Goal: Navigation & Orientation: Find specific page/section

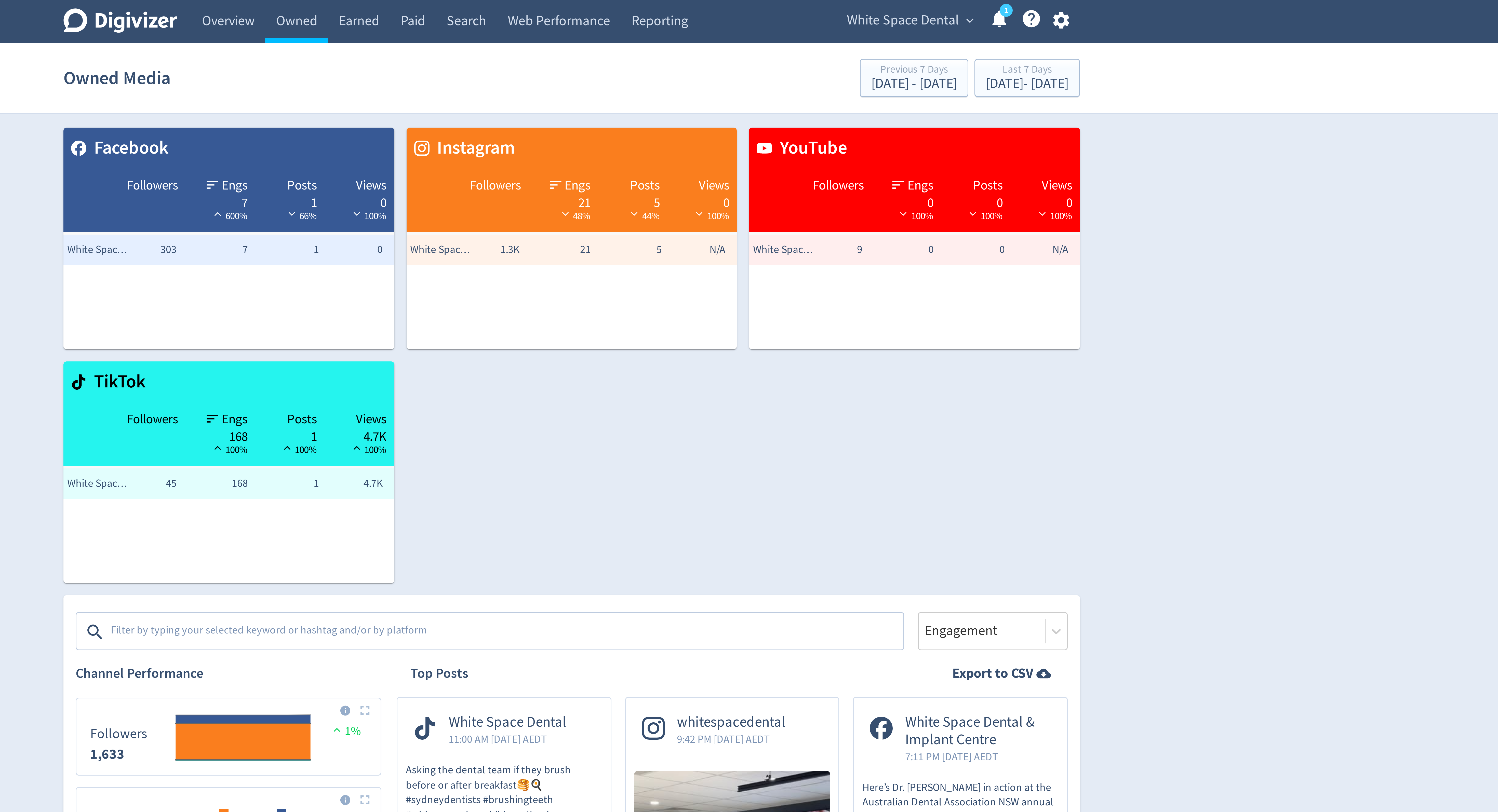
click at [866, 6] on span "White Space Dental" at bounding box center [859, 7] width 37 height 8
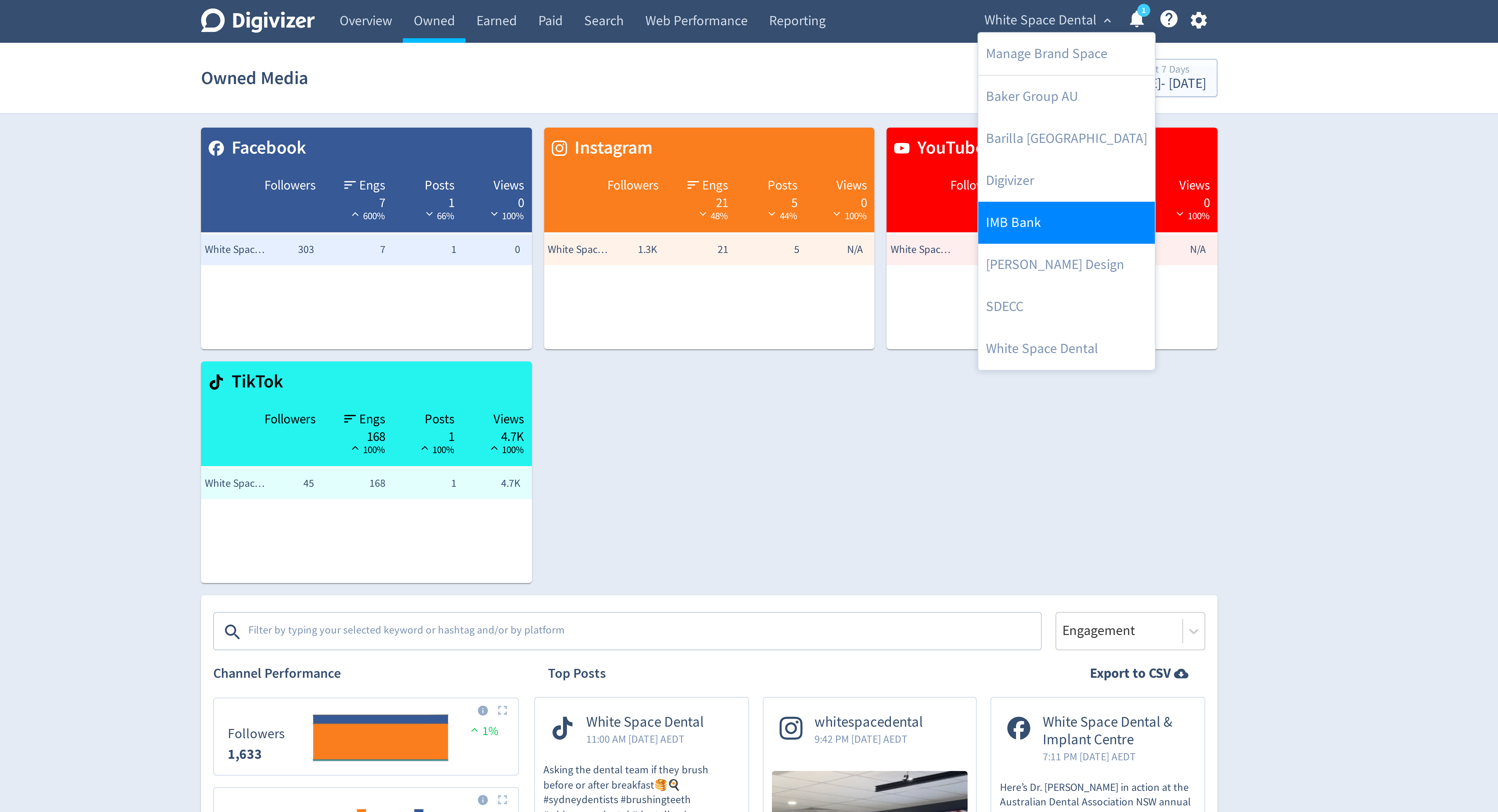
click at [852, 77] on link "IMB Bank" at bounding box center [868, 74] width 59 height 14
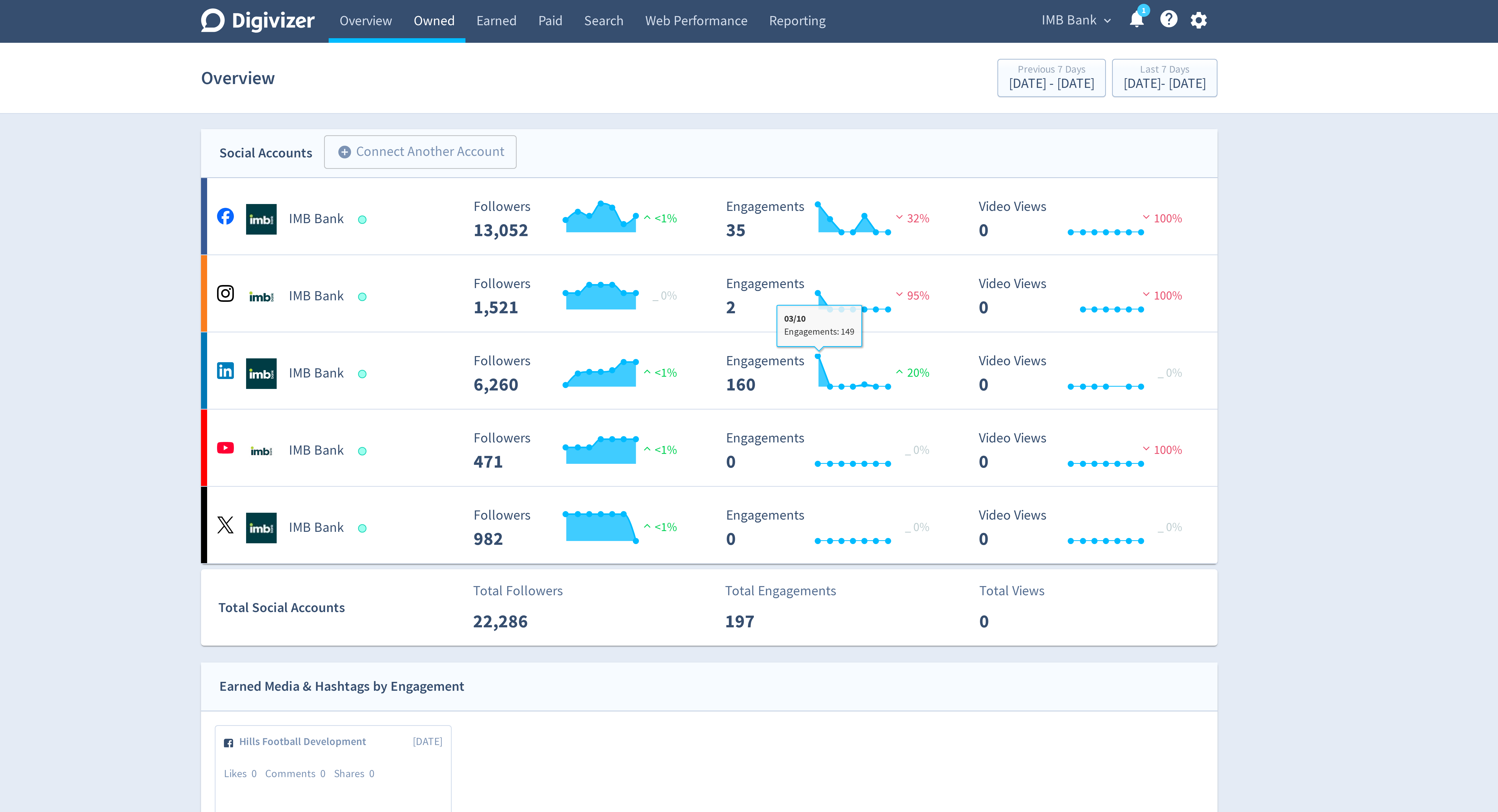
click at [655, 3] on link "Owned" at bounding box center [657, 7] width 21 height 15
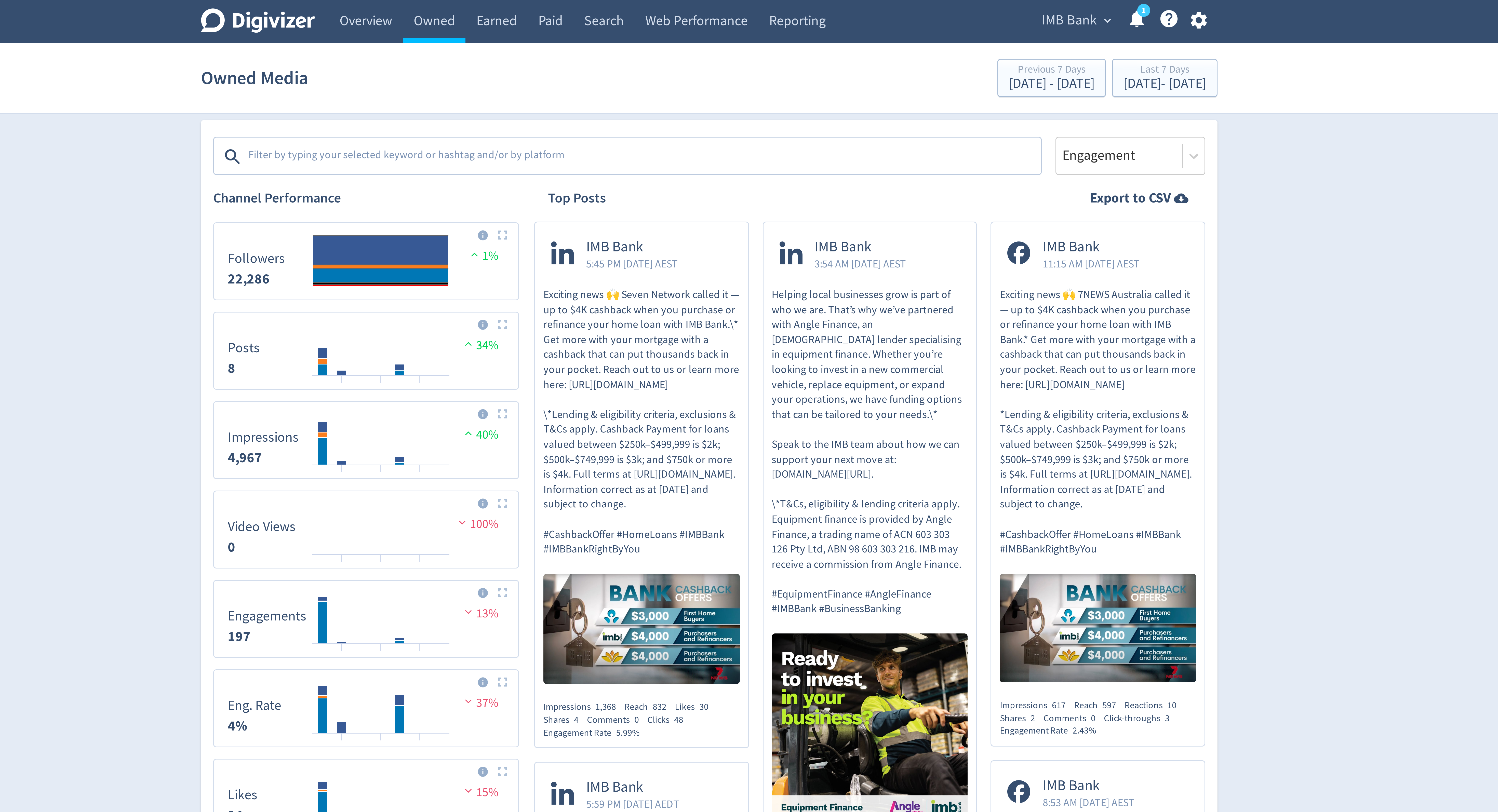
scroll to position [157, 0]
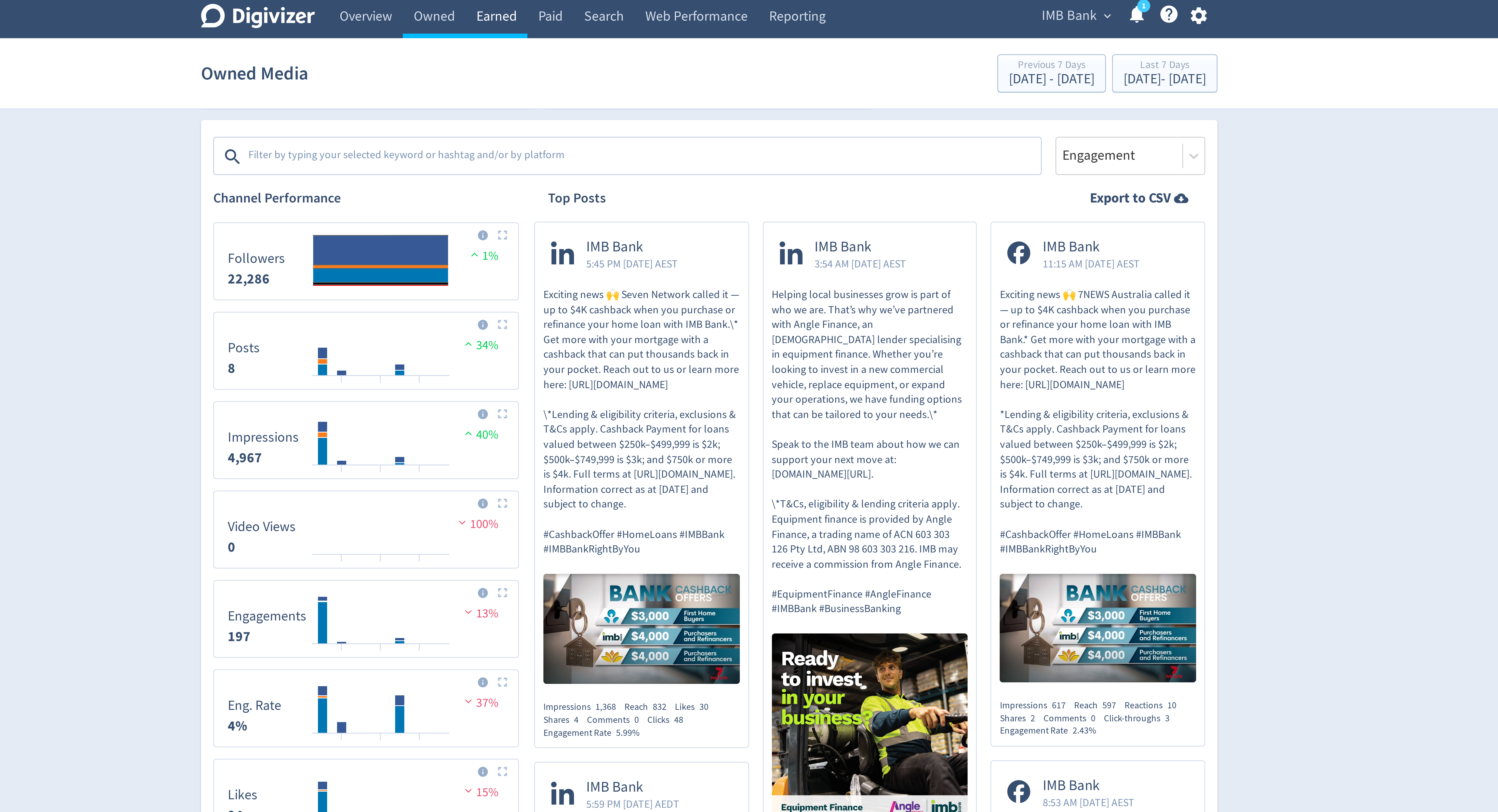
click at [677, 12] on link "Earned" at bounding box center [677, 7] width 20 height 15
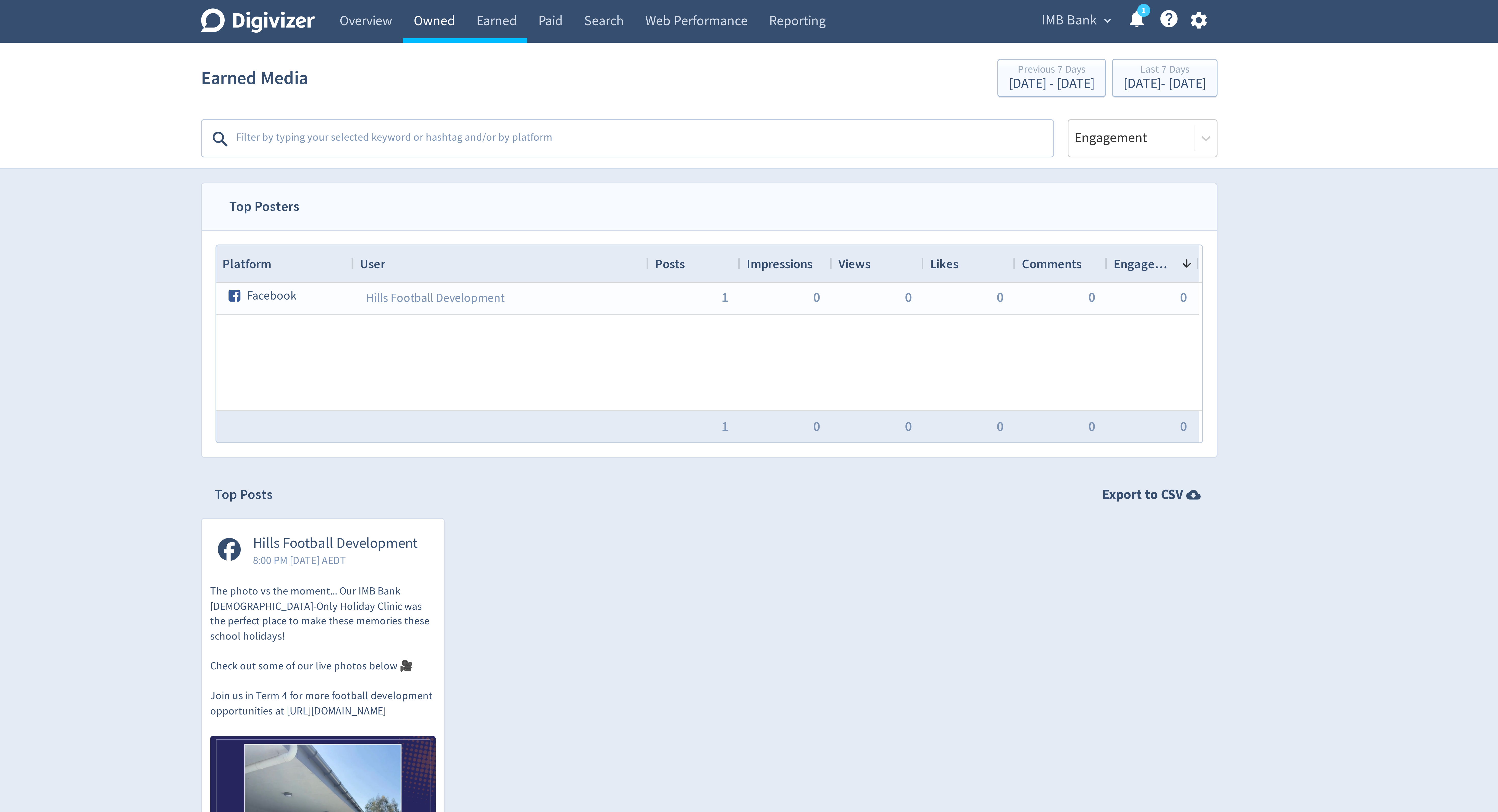
click at [651, 4] on link "Owned" at bounding box center [657, 7] width 21 height 15
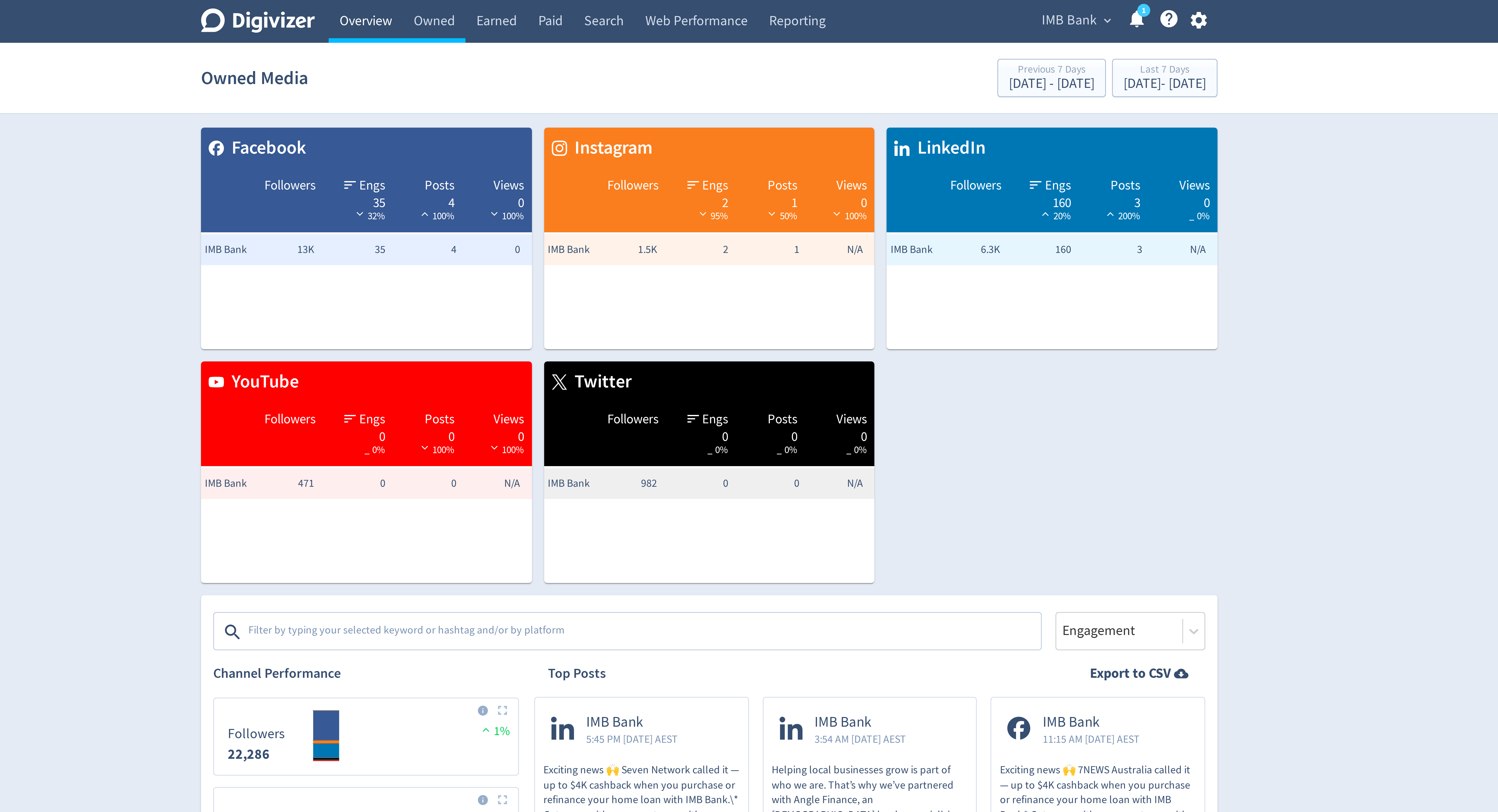
click at [633, 6] on link "Overview" at bounding box center [634, 7] width 24 height 15
